Goal: Check status: Check status

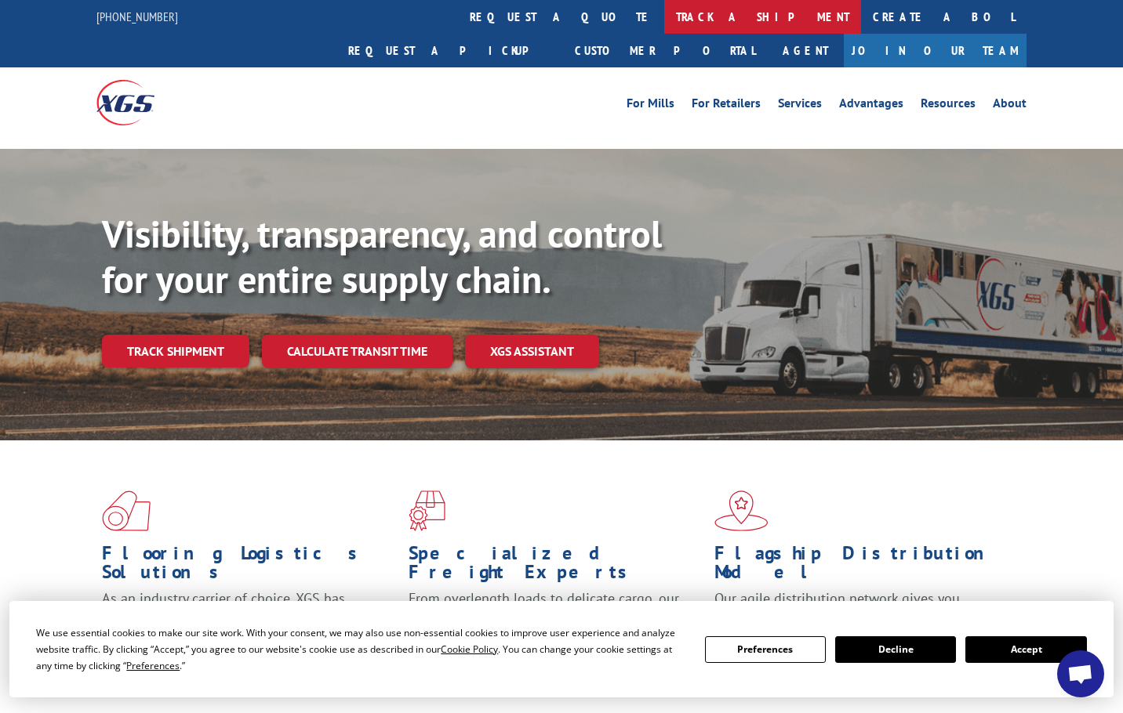
click at [664, 13] on link "track a shipment" at bounding box center [762, 17] width 197 height 34
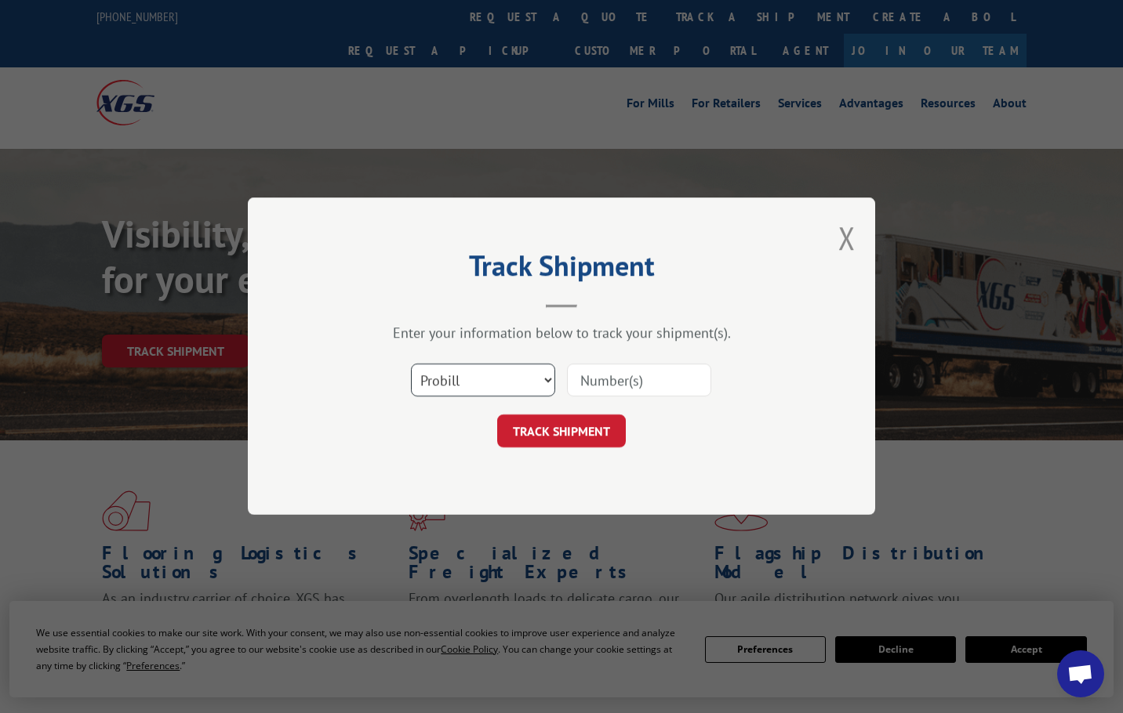
drag, startPoint x: 488, startPoint y: 379, endPoint x: 485, endPoint y: 388, distance: 9.9
click at [488, 379] on select "Select category... Probill BOL PO" at bounding box center [483, 381] width 144 height 33
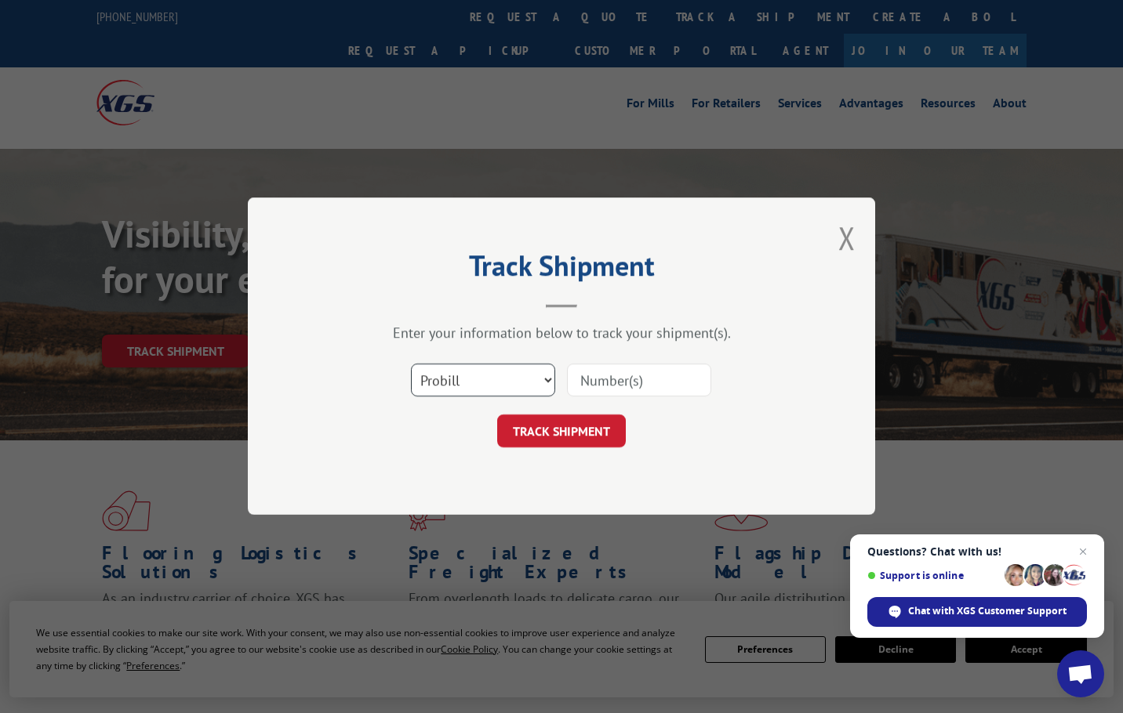
select select "po"
click at [411, 365] on select "Select category... Probill BOL PO" at bounding box center [483, 381] width 144 height 33
click at [631, 377] on input at bounding box center [639, 381] width 144 height 33
type input "44505714"
click at [497, 416] on button "TRACK SHIPMENT" at bounding box center [561, 432] width 129 height 33
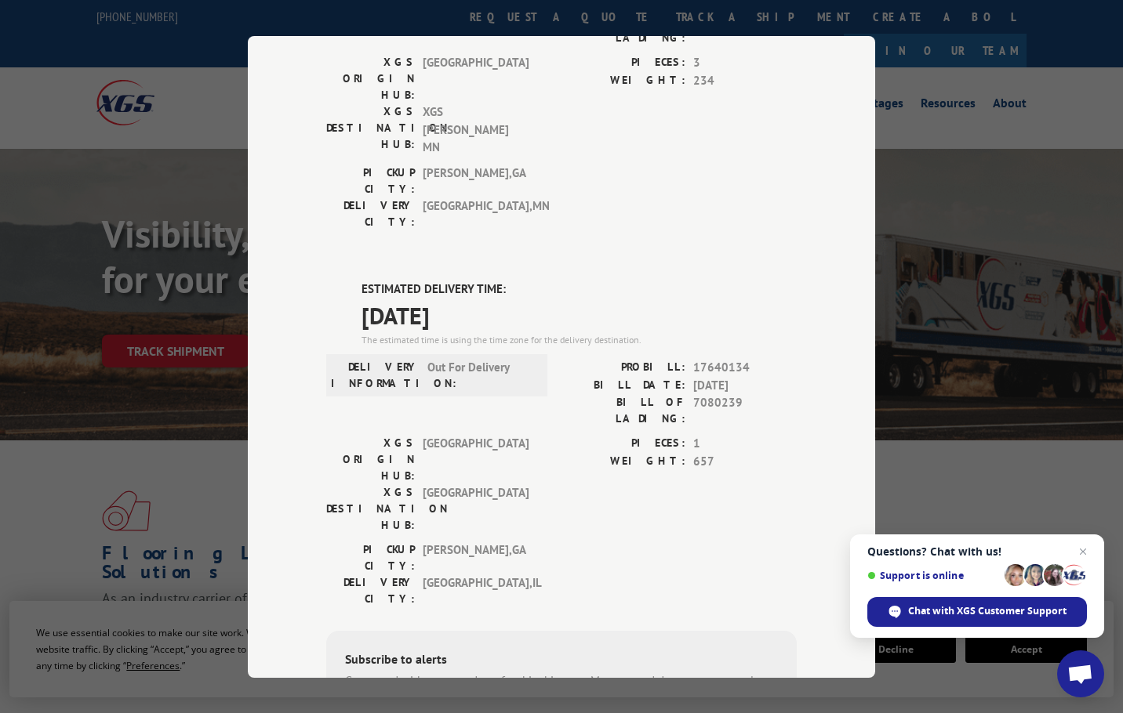
scroll to position [594, 0]
